Goal: Task Accomplishment & Management: Use online tool/utility

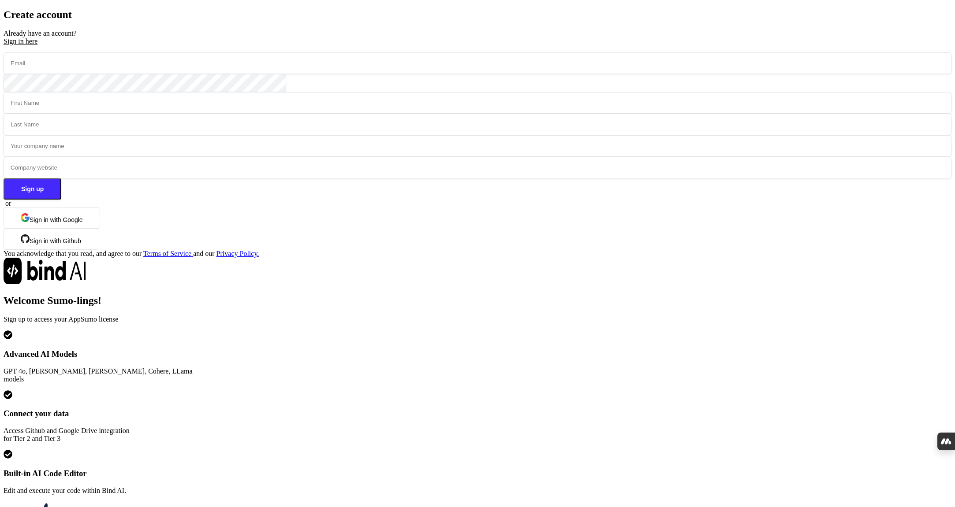
click at [100, 229] on button "Sign in with Google" at bounding box center [52, 218] width 97 height 21
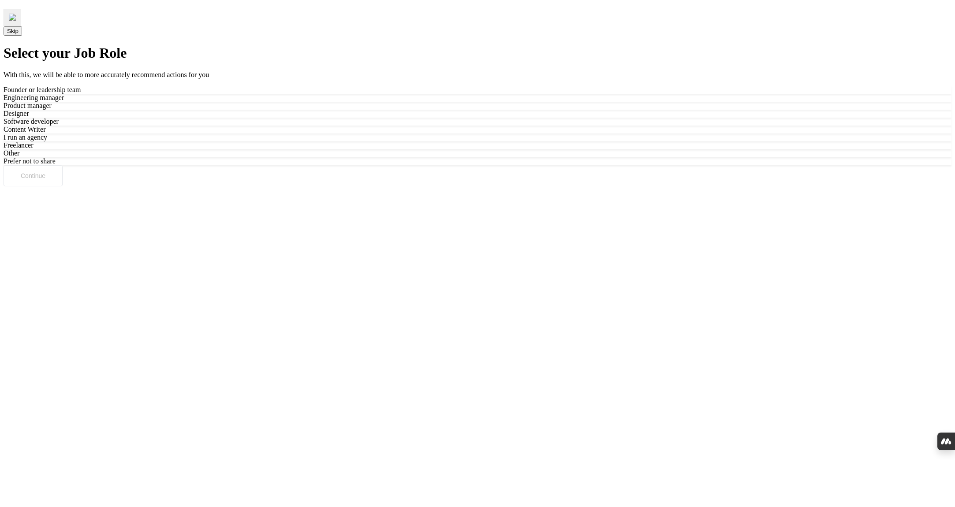
click at [542, 149] on div "Freelancer" at bounding box center [478, 145] width 948 height 8
click at [63, 186] on button "Continue" at bounding box center [33, 175] width 59 height 21
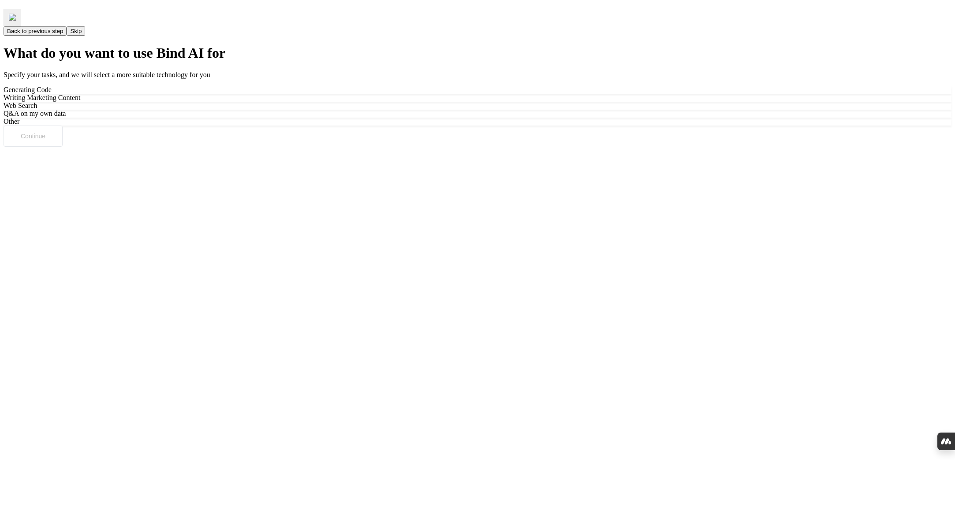
click at [517, 102] on div "Writing Marketing Content" at bounding box center [478, 98] width 948 height 8
click at [45, 140] on p "Continue" at bounding box center [33, 136] width 25 height 7
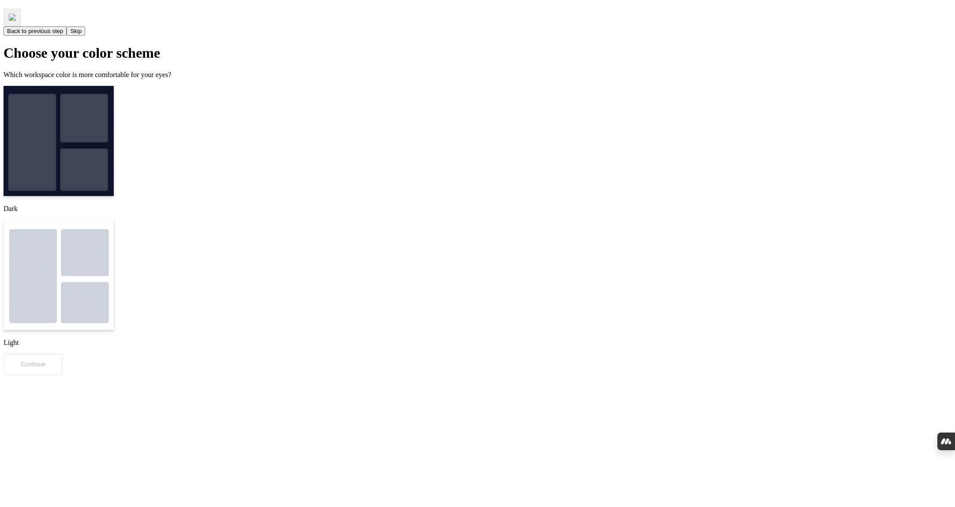
click at [114, 166] on img at bounding box center [59, 141] width 110 height 110
click at [63, 354] on button "Continue" at bounding box center [33, 364] width 59 height 21
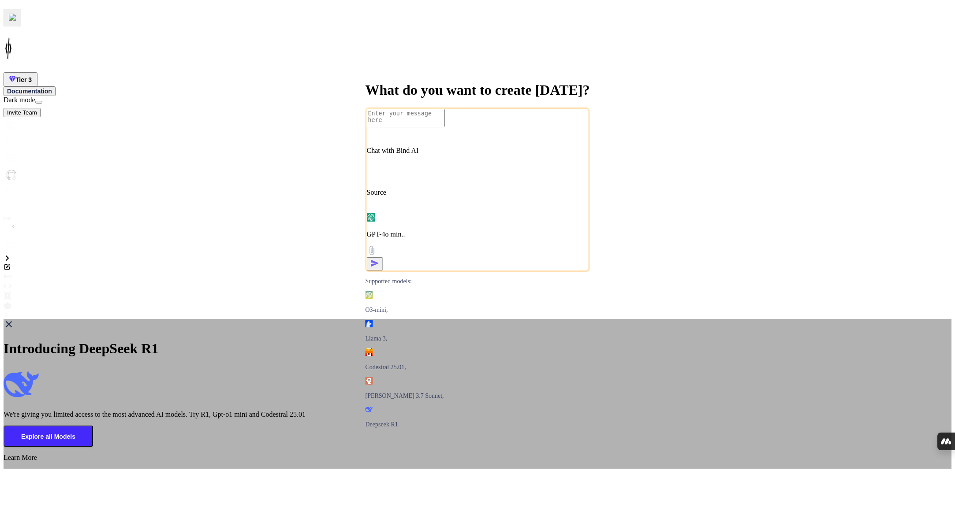
click at [75, 433] on p "Explore all Models" at bounding box center [48, 436] width 54 height 7
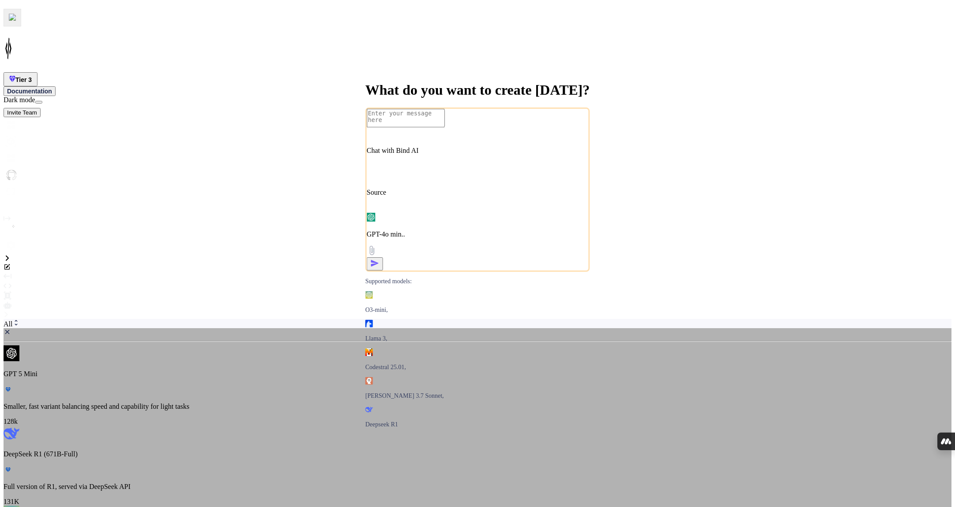
click at [11, 328] on img at bounding box center [7, 331] width 7 height 7
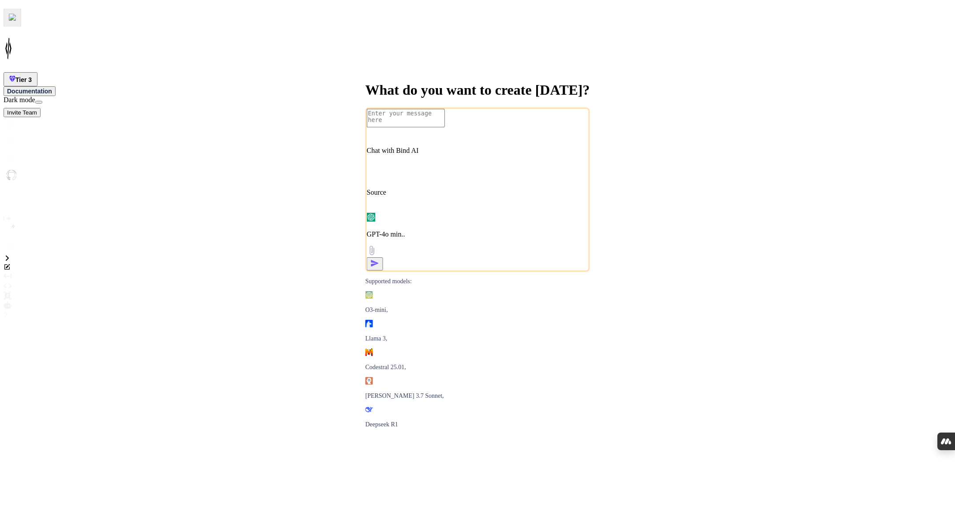
click at [14, 134] on img at bounding box center [11, 141] width 15 height 15
click at [8, 117] on img at bounding box center [11, 124] width 15 height 15
click at [12, 117] on img at bounding box center [11, 124] width 15 height 15
click at [15, 167] on img at bounding box center [11, 174] width 15 height 15
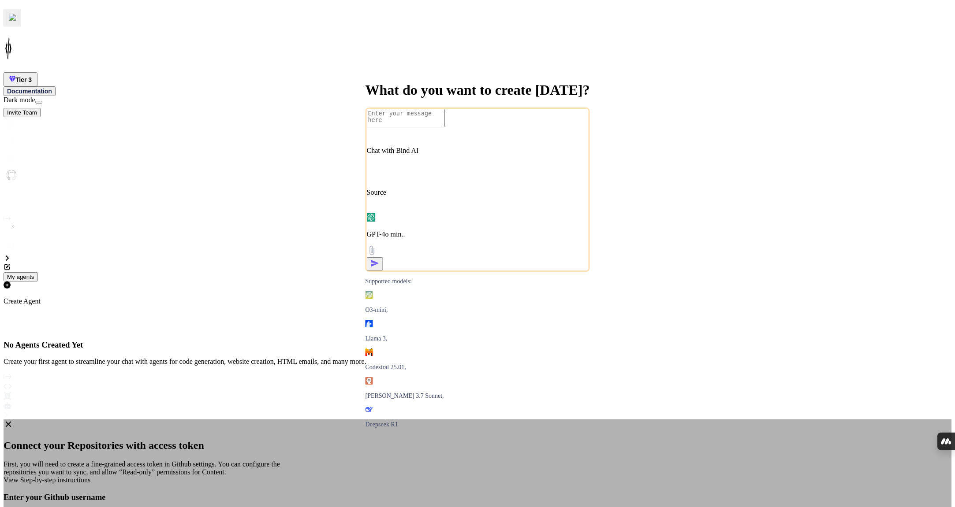
click at [90, 476] on span "View Step-by-step instructions" at bounding box center [47, 479] width 87 height 7
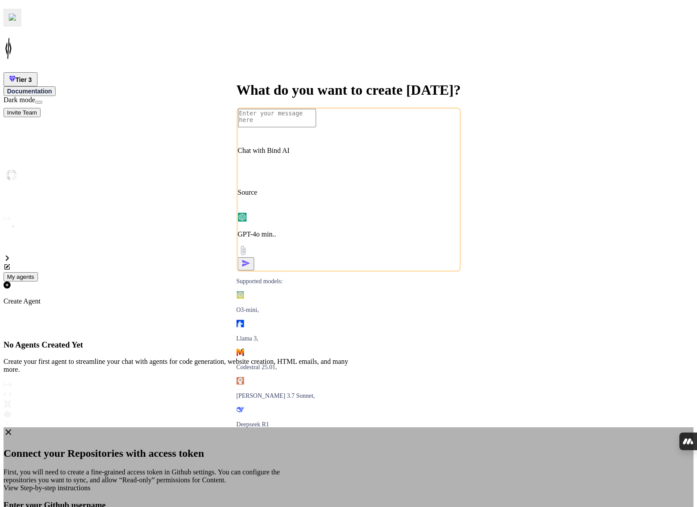
type input "wandajeanious"
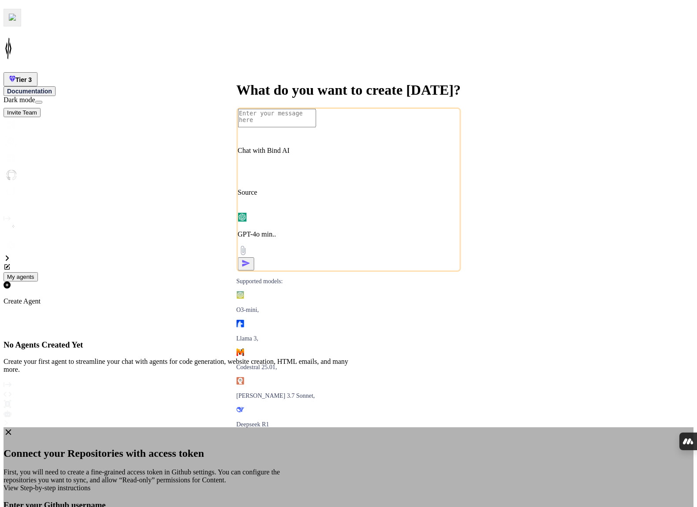
paste input "github_pat_11BJZFGVI0CTN7XWOwT7fS_iBLpD5L1A730I5Em04cbm23XvIU7aSWNfIOhwmmvVnzZV…"
type input "github_pat_11BJZFGVI0CTN7XWOwT7fS_iBLpD5L1A730I5Em04cbm23XvIU7aSWNfIOhwmmvVnzZV…"
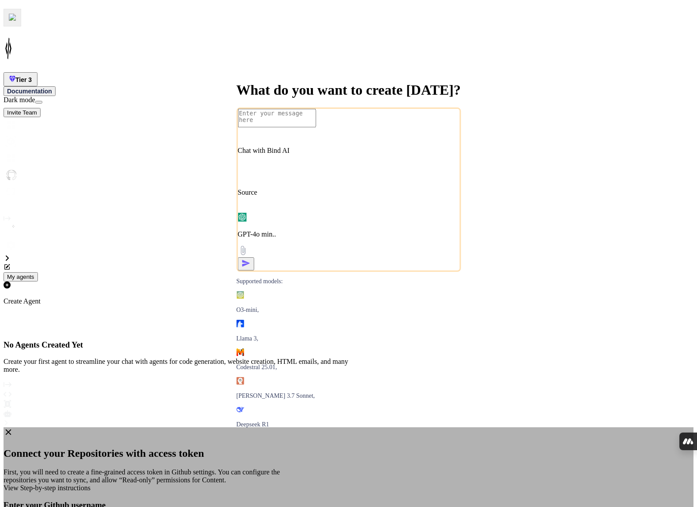
type input "Wandajeanious"
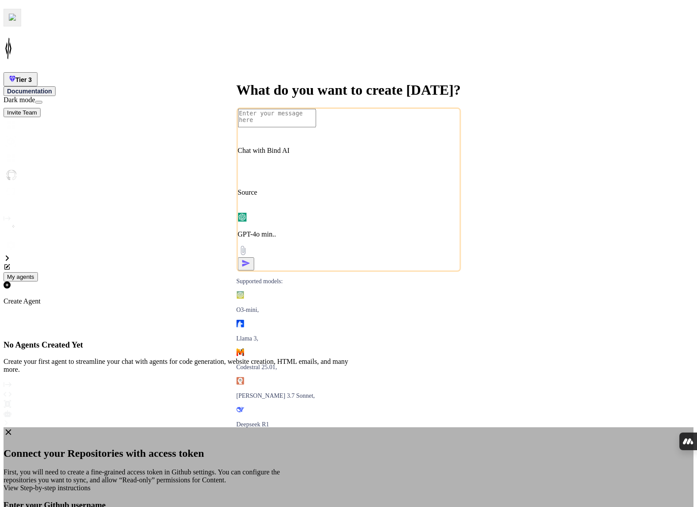
paste input "github_pat_11BJZFGVI0BY5FUWuuuNKp_tdrJIe3bG6ybQ6GApY7qbpqvZrjIkJl5KRevLqXiOAmXY…"
type input "github_pat_11BJZFGVI0BY5FUWuuuNKp_tdrJIe3bG6ybQ6GApY7qbpqvZrjIkJl5KRevLqXiOAmXY…"
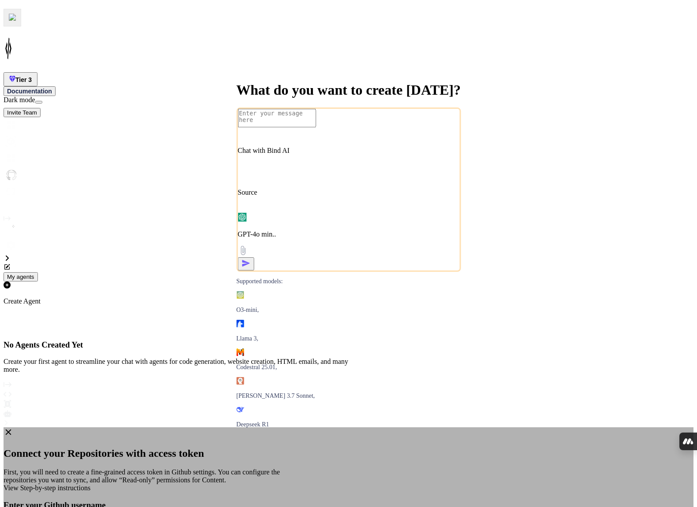
scroll to position [0, 0]
type input "WandaJeanious"
click at [207, 499] on div at bounding box center [349, 499] width 690 height 0
click at [204, 499] on div at bounding box center [349, 499] width 690 height 0
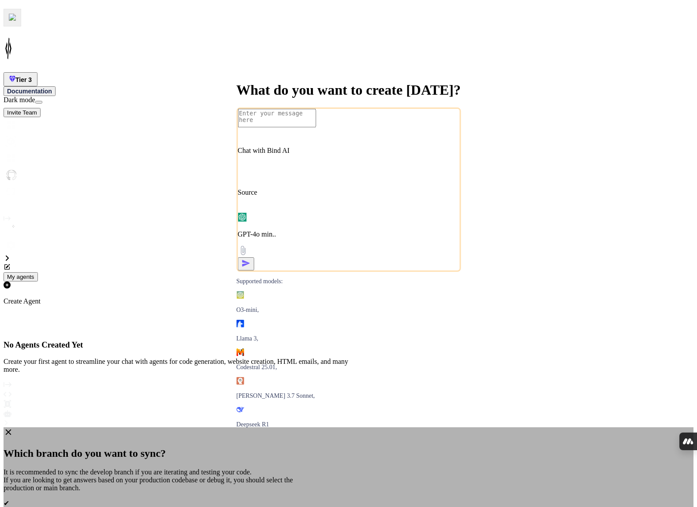
click at [203, 507] on div at bounding box center [349, 516] width 690 height 0
click at [47, 507] on span "alm-fluidic-test" at bounding box center [26, 511] width 44 height 7
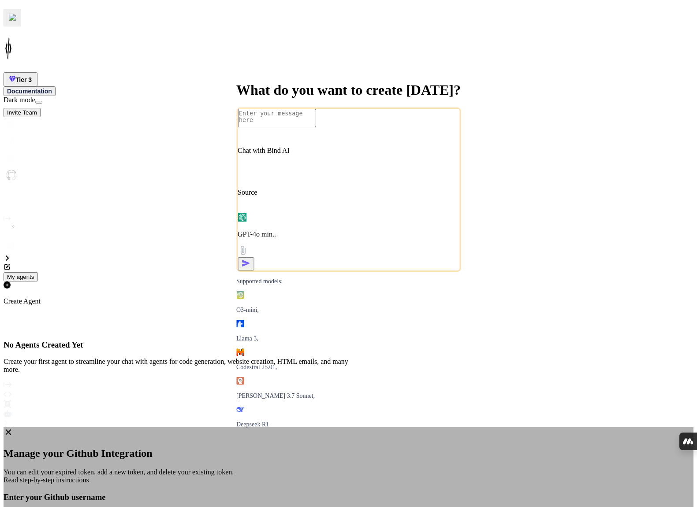
paste input "github_pat_11BJZFGVI0Lba5vPHgVtiu_VCGAKHnMw2aXDE5RDOPNuDk6nbcFNBhcLrXi9QdSbacZX…"
type input "github_pat_11BJZFGVI0Lba5vPHgVtiu_VCGAKHnMw2aXDE5RDOPNuDk6nbcFNBhcLrXi9QdSbacZX…"
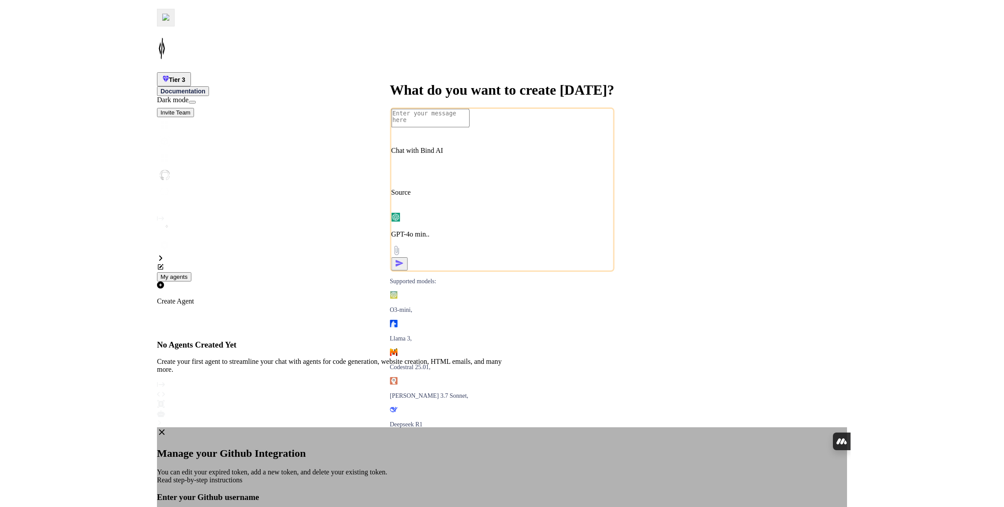
scroll to position [0, 0]
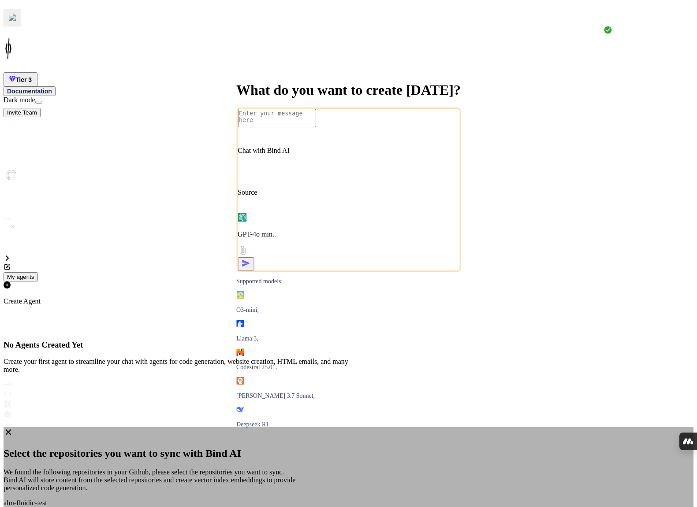
click at [203, 499] on div at bounding box center [349, 499] width 690 height 0
click at [216, 507] on div at bounding box center [349, 507] width 690 height 0
drag, startPoint x: 202, startPoint y: 299, endPoint x: 211, endPoint y: 301, distance: 9.0
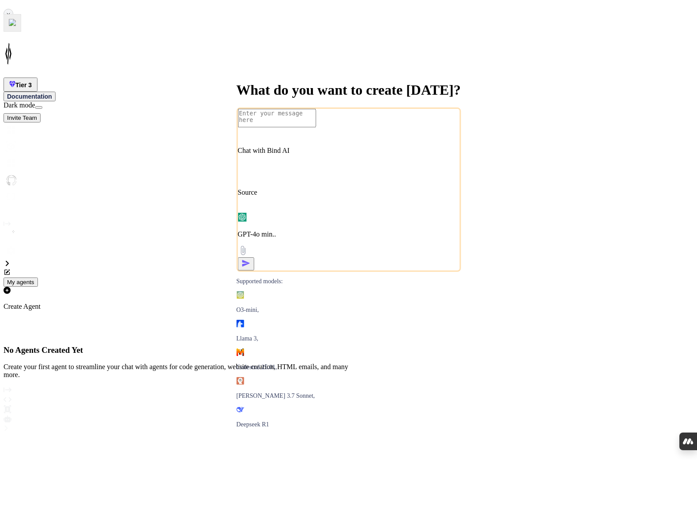
click at [21, 32] on button at bounding box center [13, 23] width 18 height 18
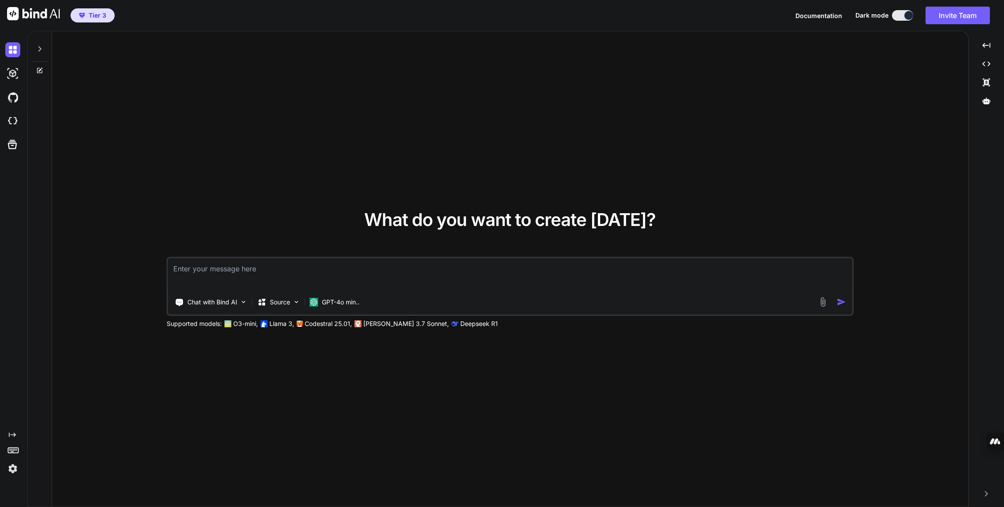
type textarea "x"
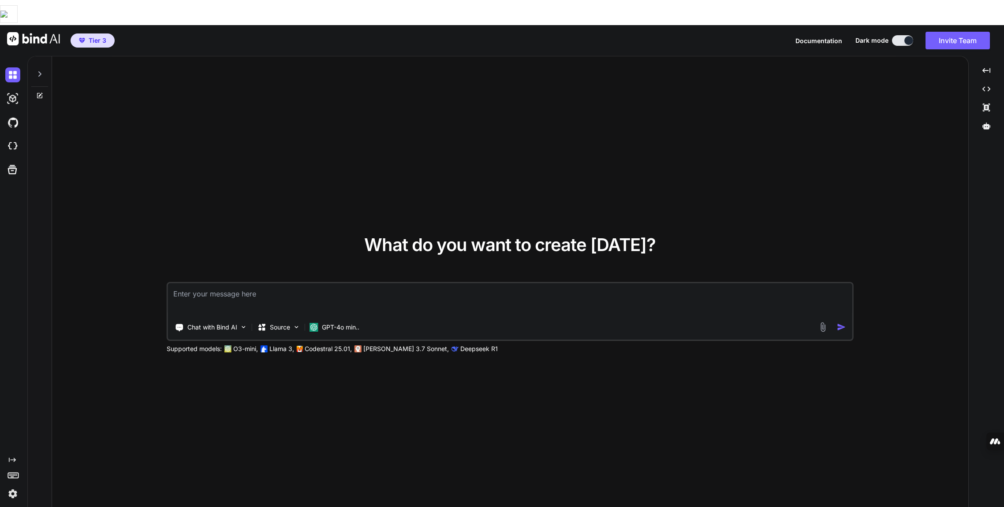
type textarea "x"
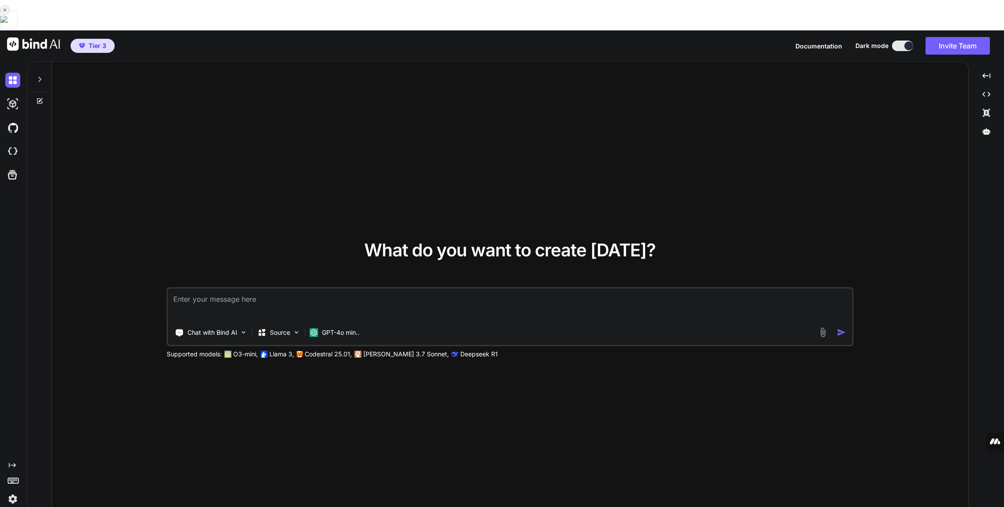
click at [18, 28] on button at bounding box center [9, 20] width 18 height 18
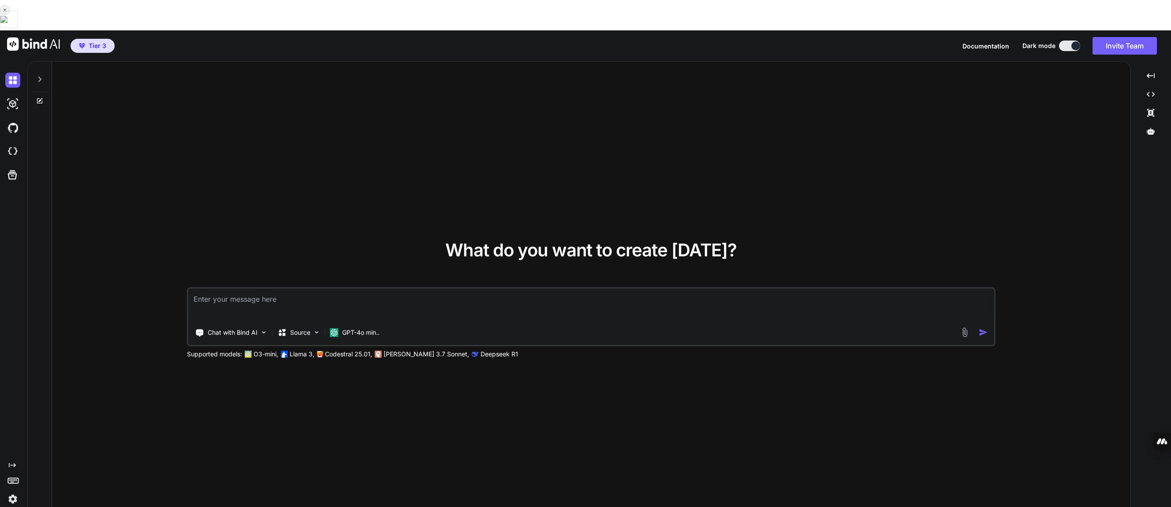
click at [7, 13] on icon at bounding box center [4, 9] width 5 height 5
click at [22, 81] on div "Disable for this site" at bounding box center [11, 61] width 22 height 41
